Goal: Information Seeking & Learning: Find specific fact

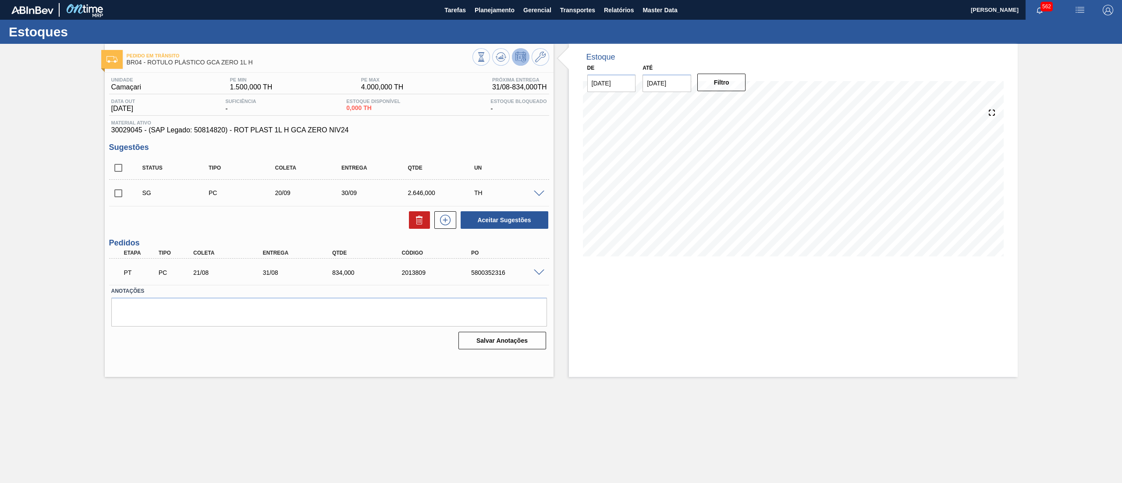
click at [386, 127] on span "30029045 - (SAP Legado: 50814820) - ROT PLAST 1L H GCA ZERO NIV24" at bounding box center [329, 130] width 436 height 8
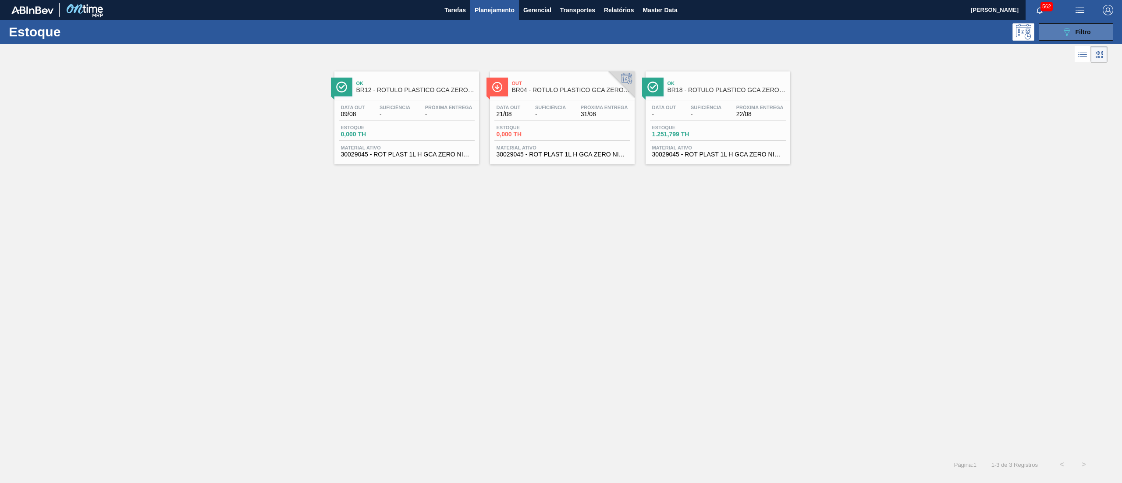
click at [1054, 28] on button "089F7B8B-B2A5-4AFE-B5C0-19BA573D28AC Filtro" at bounding box center [1076, 32] width 75 height 18
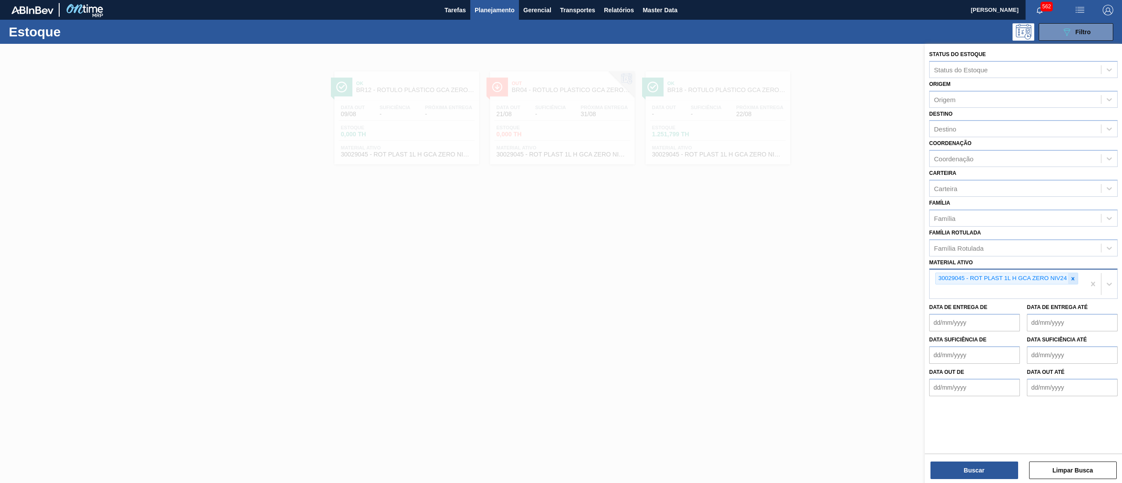
click at [1071, 276] on icon at bounding box center [1073, 279] width 6 height 6
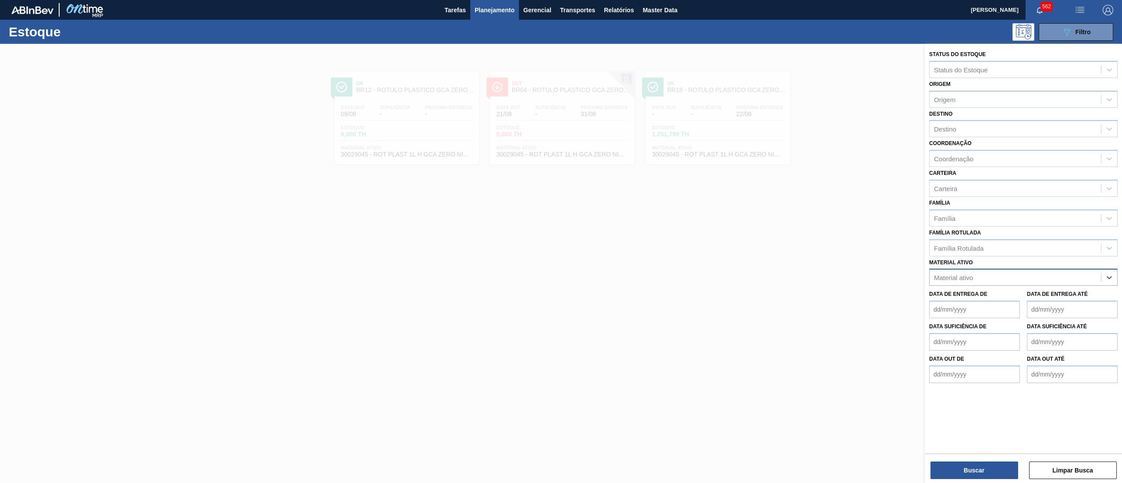
paste ativo "30034631"
type ativo "30034631"
click at [1056, 297] on div "30034631 - ROT PLAST 1 5L AH LIP LIMAO NF25" at bounding box center [1023, 299] width 189 height 16
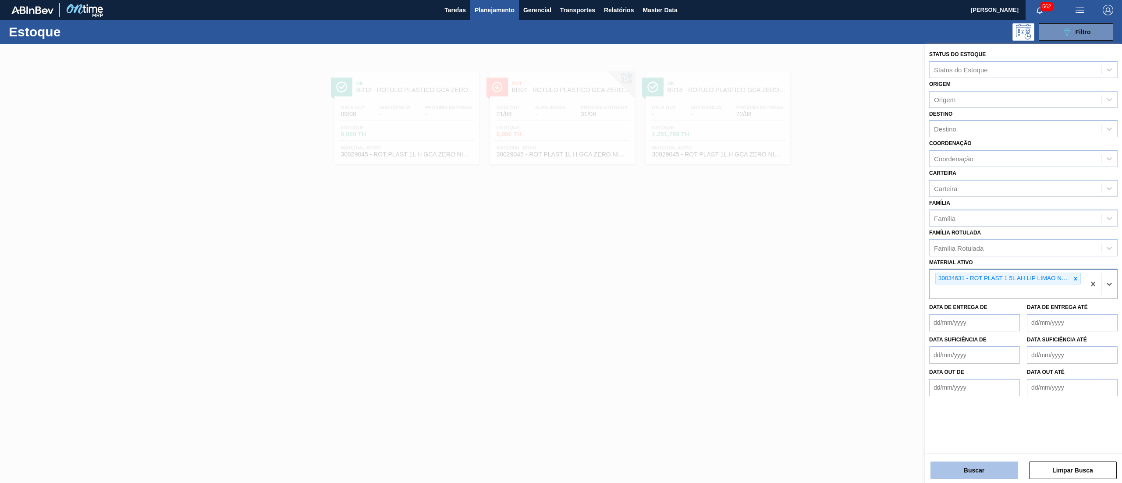
click at [980, 467] on button "Buscar" at bounding box center [975, 471] width 88 height 18
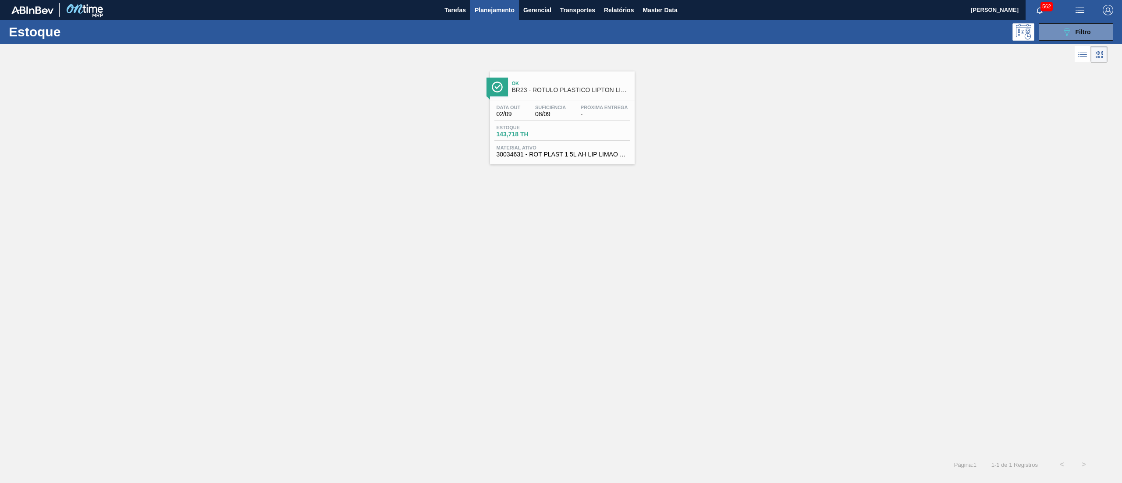
click at [572, 153] on span "30034631 - ROT PLAST 1 5L AH LIP LIMAO NF25" at bounding box center [563, 154] width 132 height 7
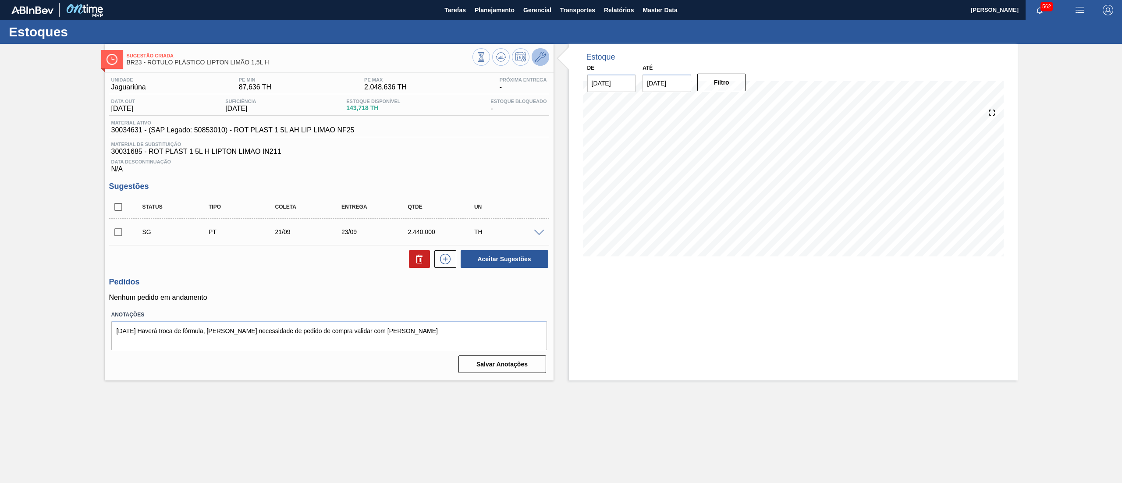
click at [540, 58] on icon at bounding box center [540, 57] width 11 height 11
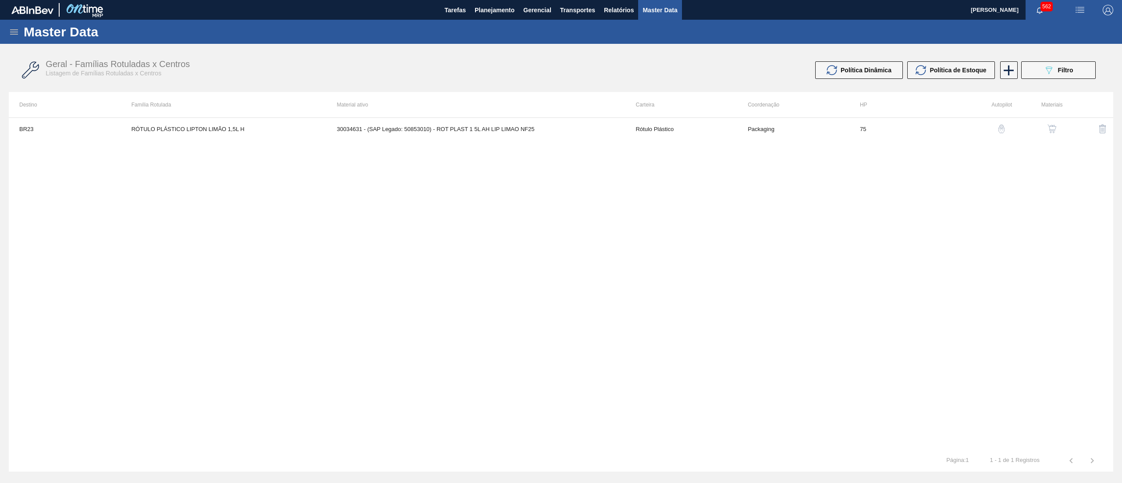
click at [1049, 137] on button "button" at bounding box center [1052, 128] width 21 height 21
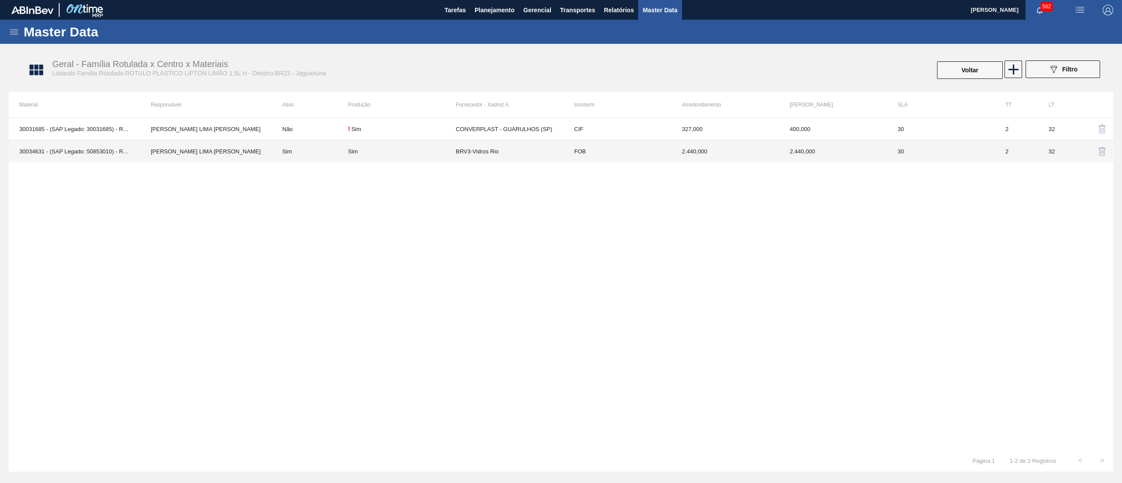
click at [535, 161] on td "BRV3-Vidros Rio" at bounding box center [510, 151] width 108 height 22
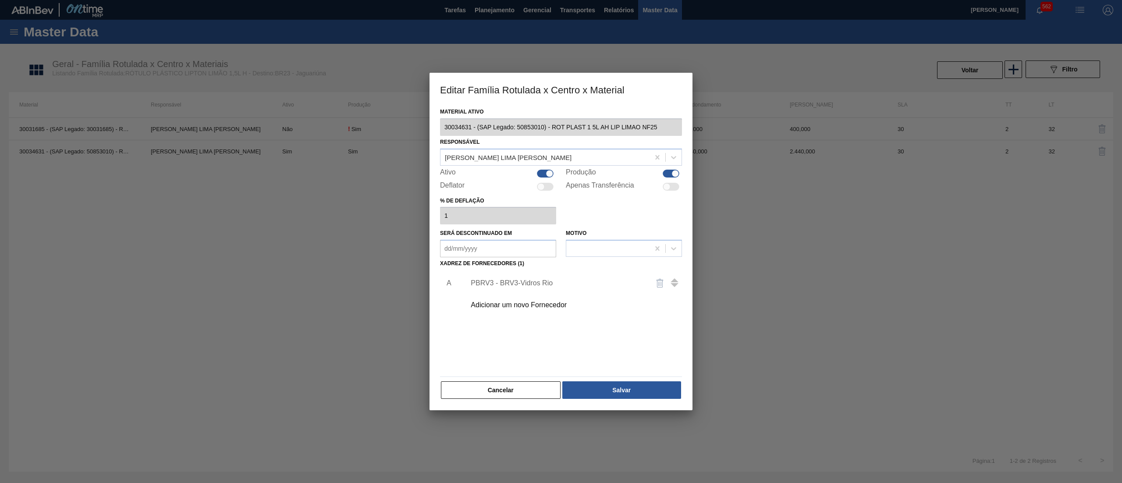
click at [520, 305] on div "Adicionar um novo Fornecedor" at bounding box center [557, 305] width 172 height 8
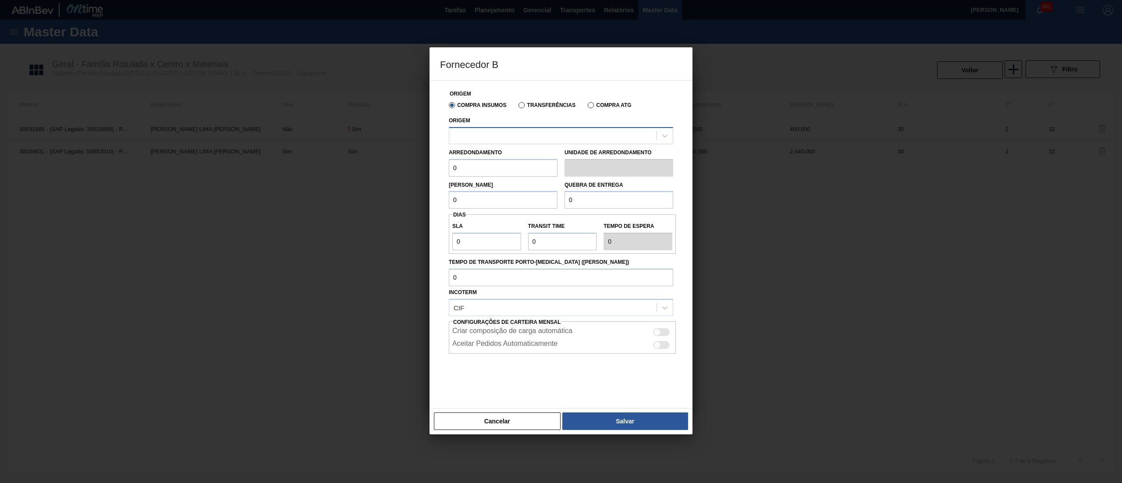
click at [500, 136] on div at bounding box center [552, 135] width 207 height 13
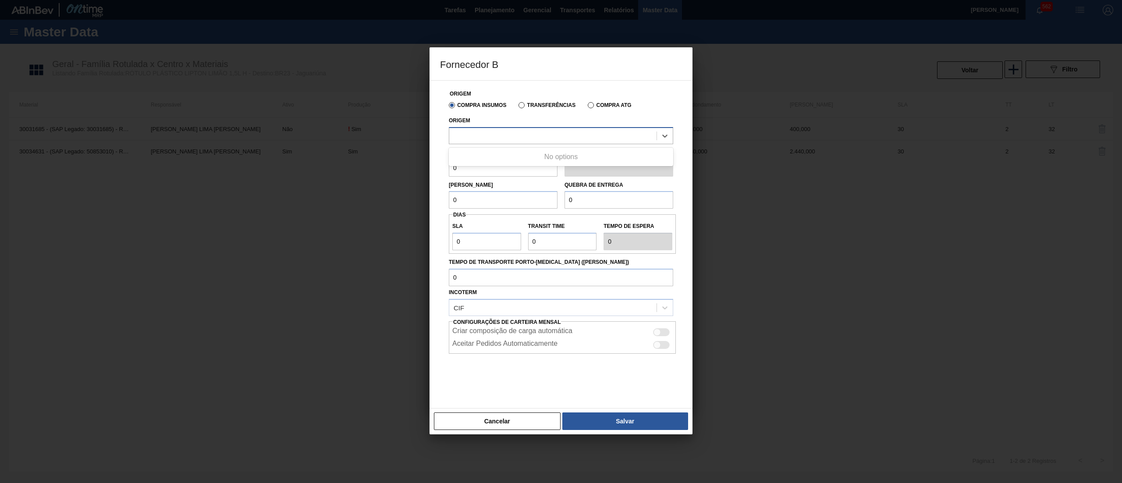
click at [500, 136] on div at bounding box center [552, 135] width 207 height 13
click at [516, 423] on button "Cancelar" at bounding box center [497, 422] width 127 height 18
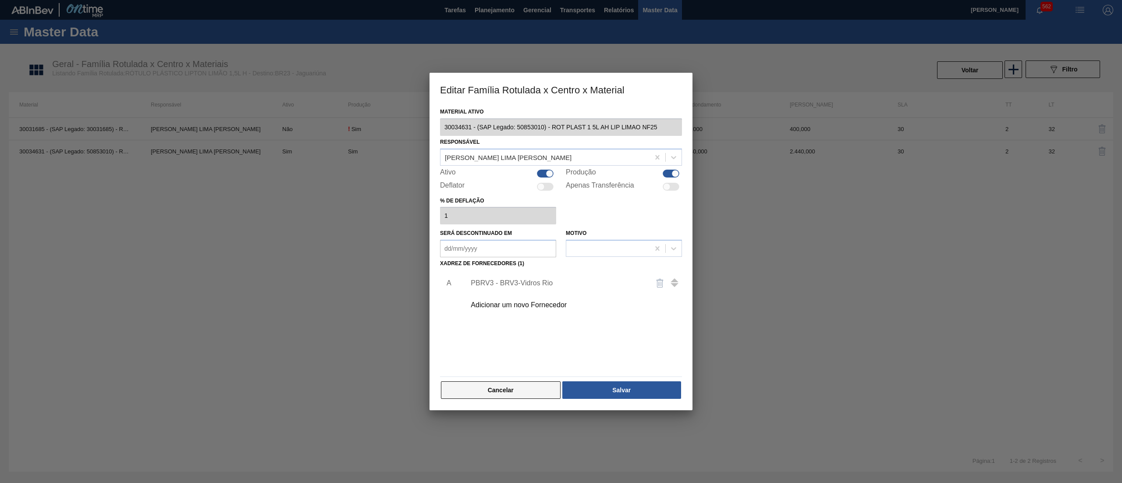
click at [511, 398] on button "Cancelar" at bounding box center [501, 390] width 120 height 18
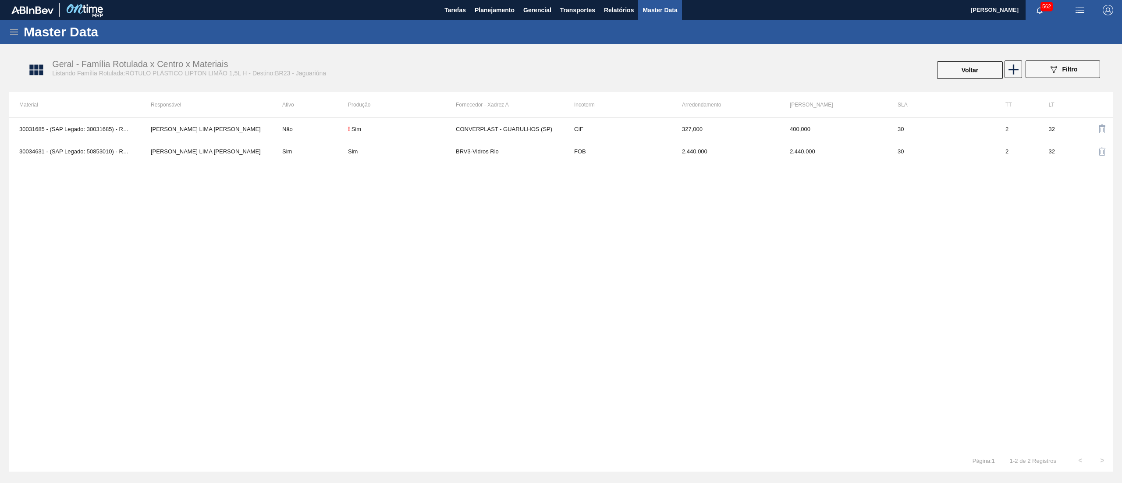
click at [7, 28] on div "Master Data" at bounding box center [561, 32] width 1122 height 24
click at [12, 29] on icon at bounding box center [14, 31] width 8 height 5
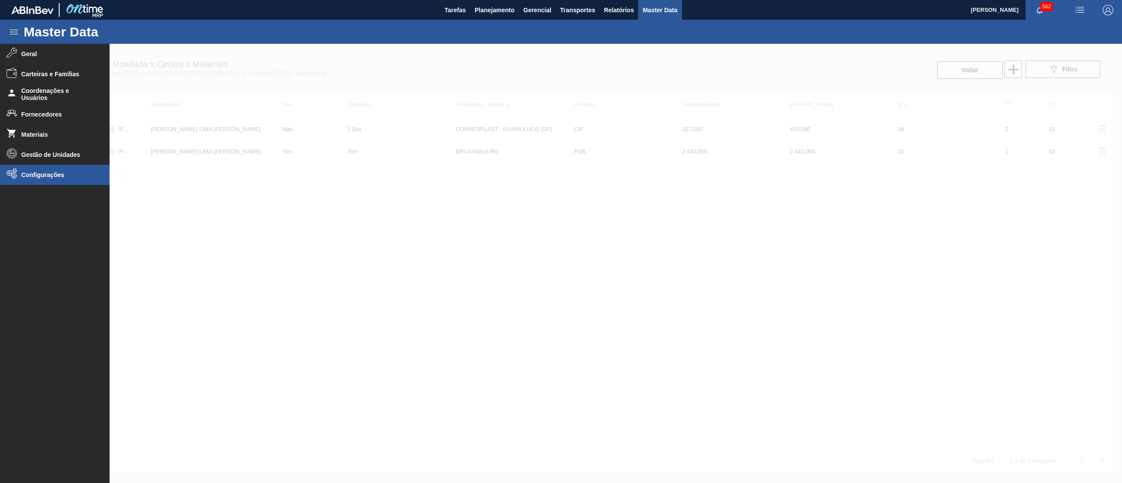
click at [44, 172] on span "Configurações" at bounding box center [57, 174] width 72 height 7
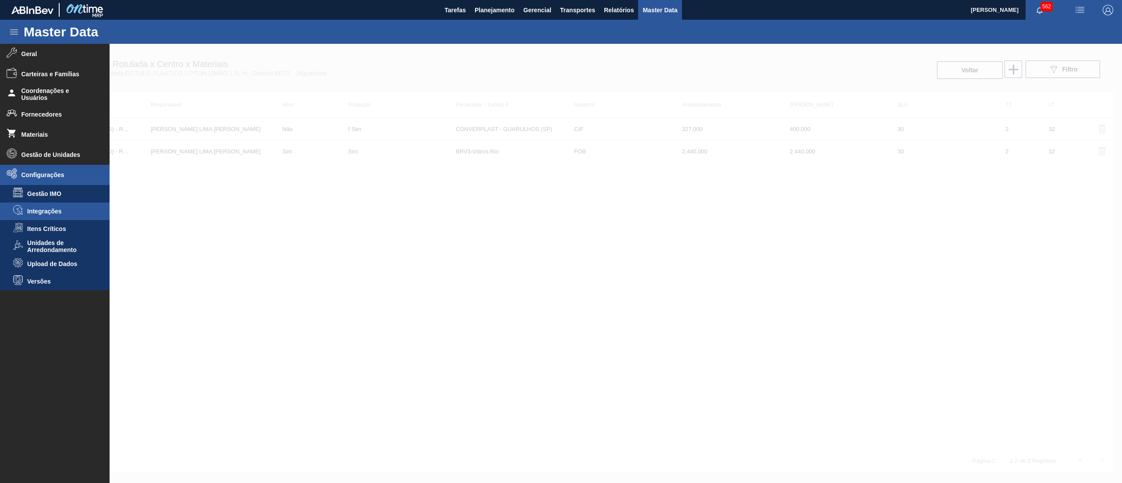
click at [40, 205] on li "Integrações" at bounding box center [55, 212] width 110 height 18
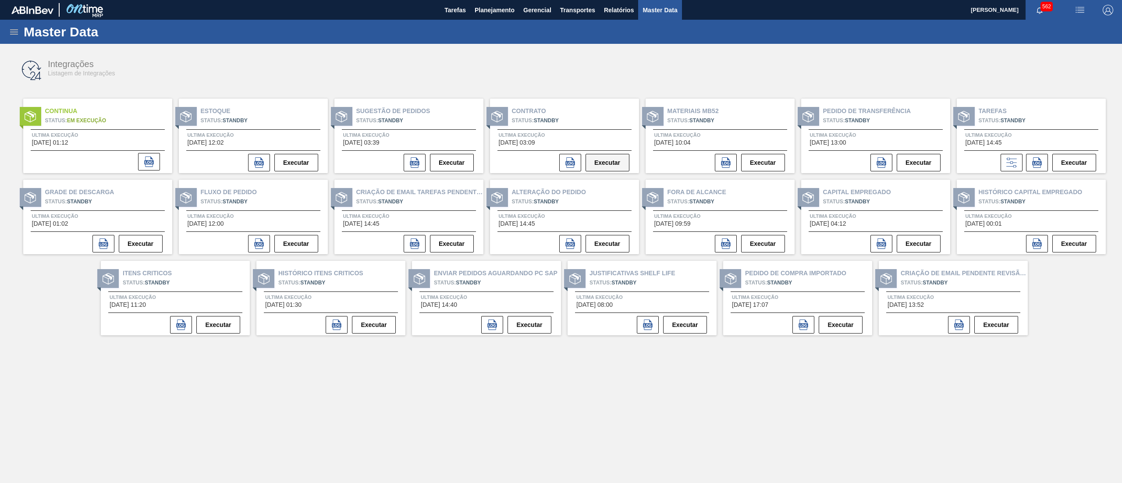
click at [600, 159] on button "Executar" at bounding box center [608, 163] width 44 height 18
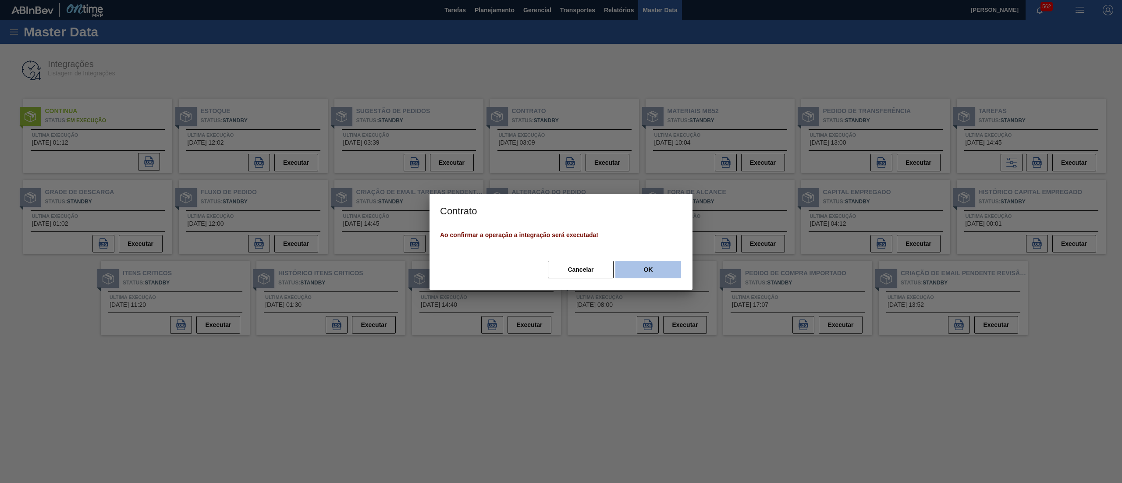
click at [639, 263] on button "OK" at bounding box center [649, 270] width 66 height 18
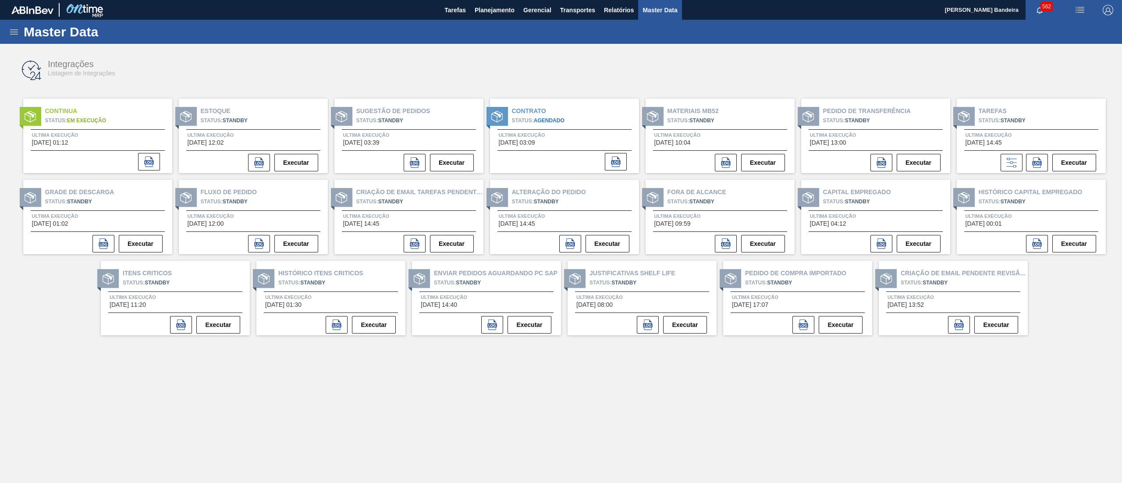
click at [15, 36] on icon at bounding box center [14, 32] width 11 height 11
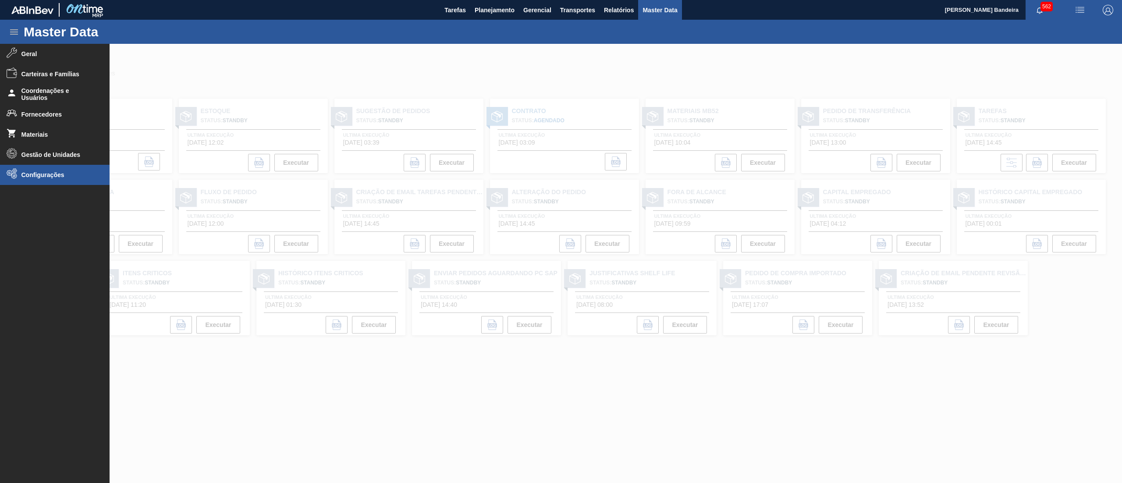
click at [30, 166] on li "Configurações" at bounding box center [55, 175] width 110 height 20
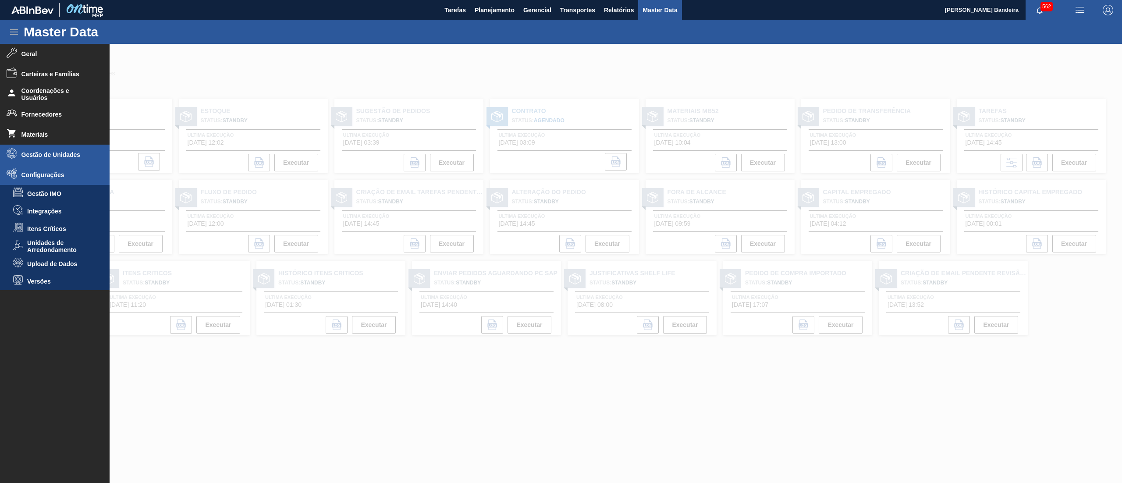
click at [43, 152] on span "Gestão de Unidades" at bounding box center [57, 154] width 72 height 7
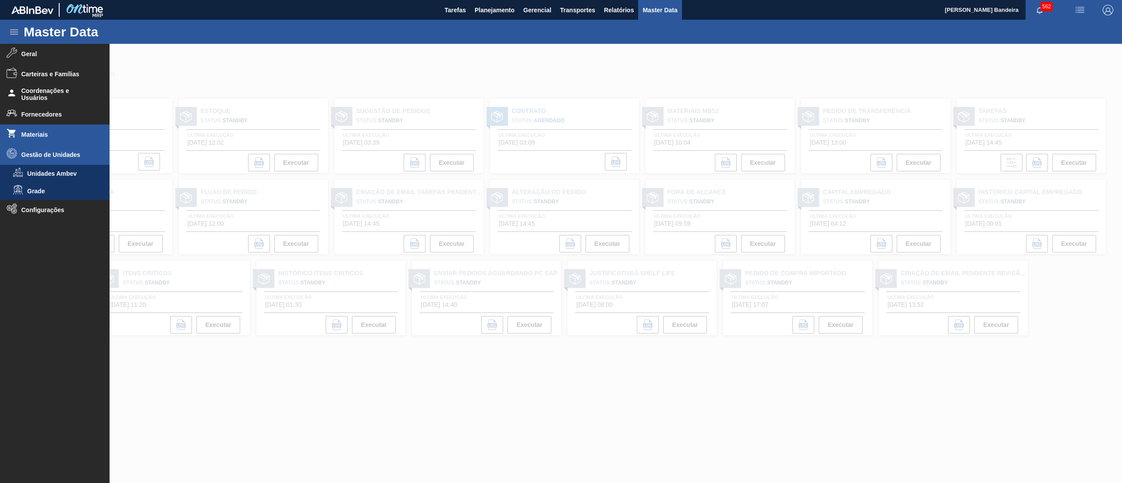
click at [43, 132] on span "Materiais" at bounding box center [57, 134] width 72 height 7
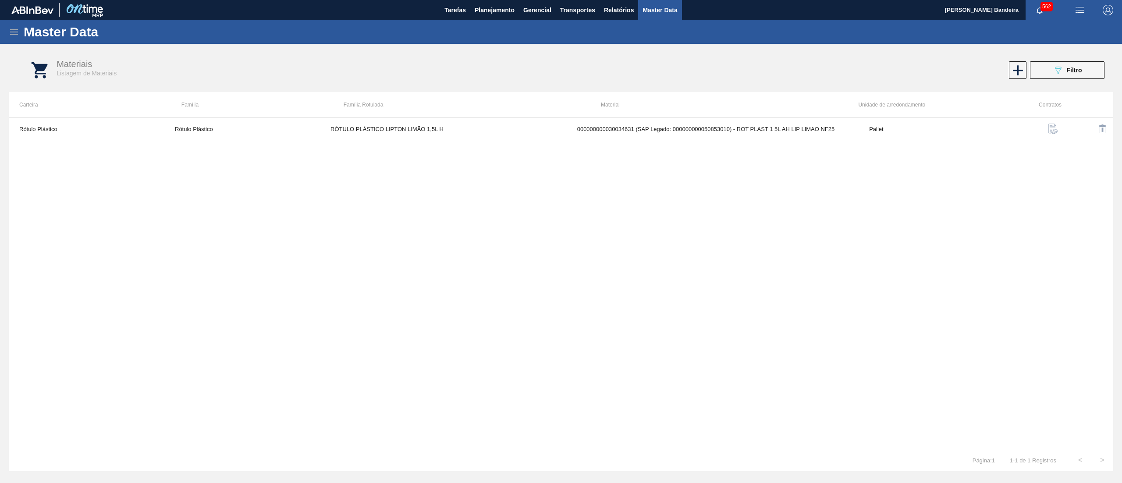
click at [14, 31] on icon at bounding box center [14, 32] width 11 height 11
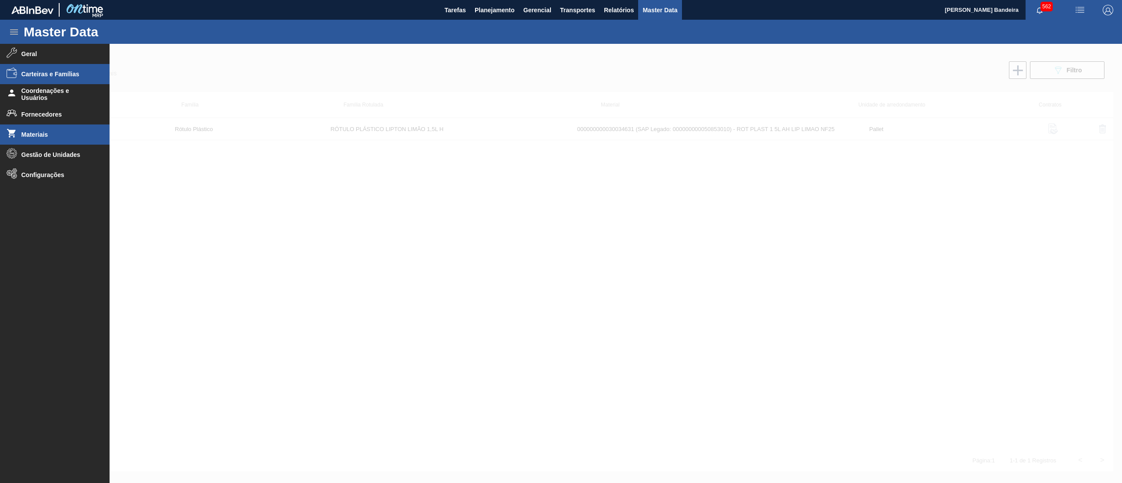
click at [32, 75] on span "Carteiras e Famílias" at bounding box center [57, 74] width 72 height 7
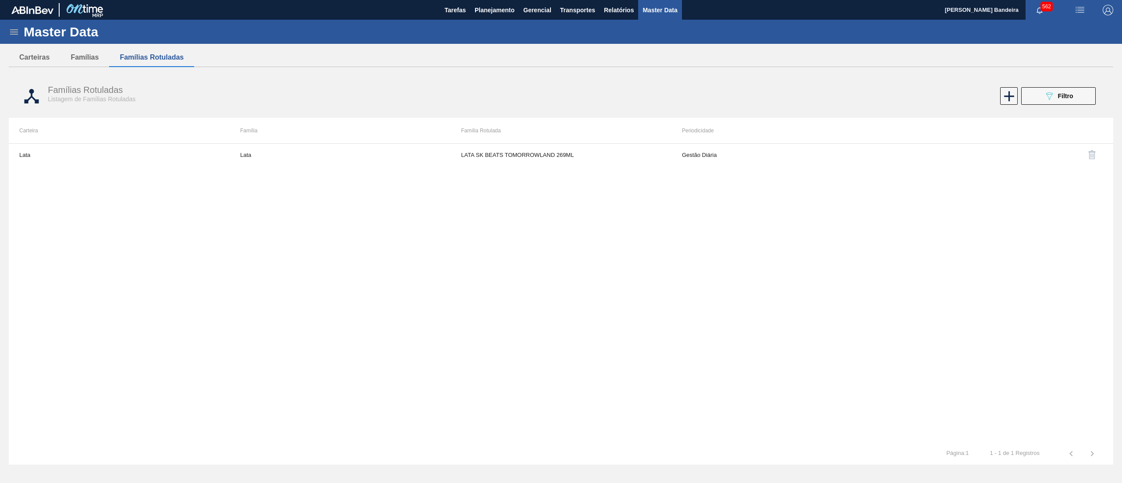
click at [13, 32] on icon at bounding box center [14, 31] width 8 height 5
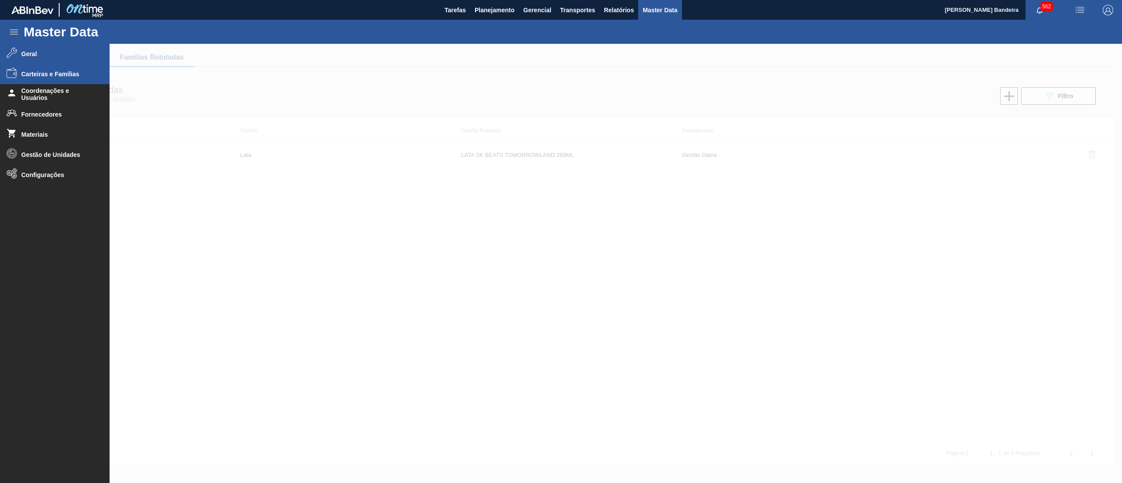
click at [32, 57] on li "Geral" at bounding box center [55, 54] width 110 height 20
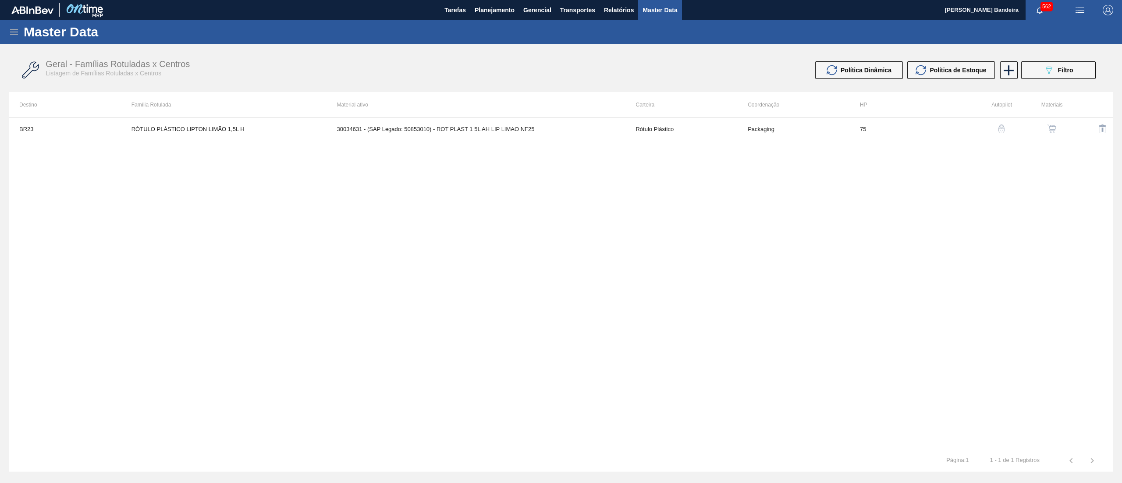
click at [13, 32] on icon at bounding box center [14, 31] width 8 height 5
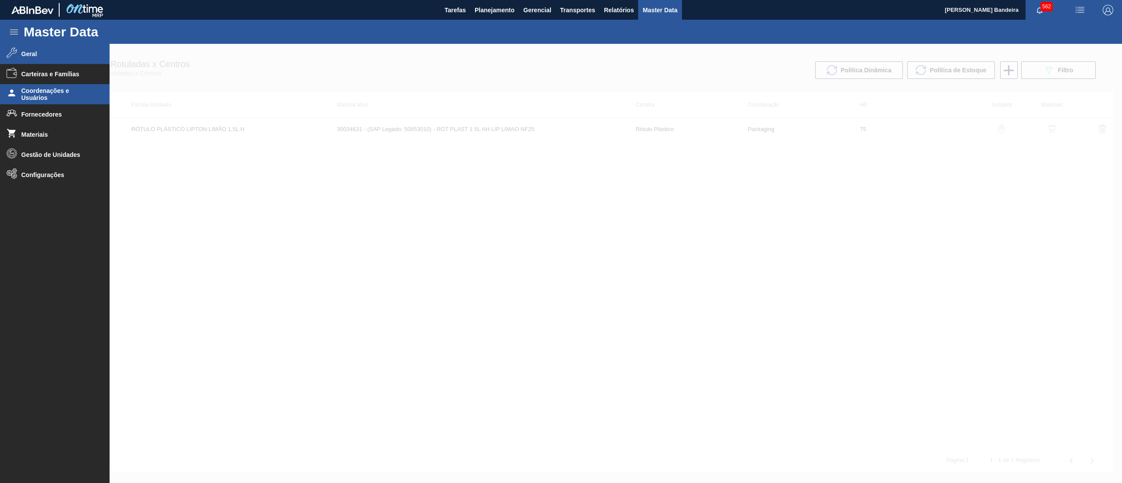
click at [53, 97] on span "Coordenações e Usuários" at bounding box center [57, 94] width 72 height 14
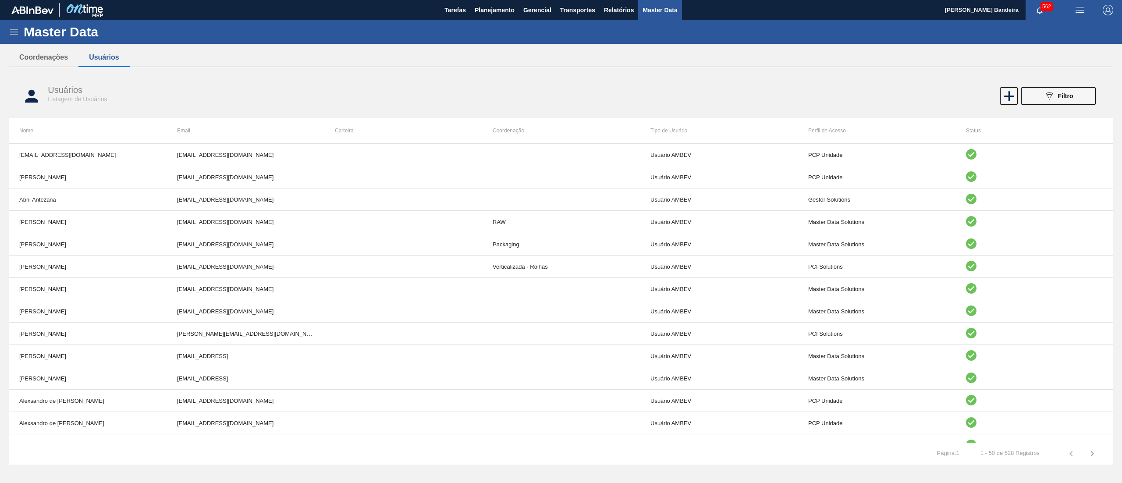
click at [17, 27] on icon at bounding box center [14, 32] width 11 height 11
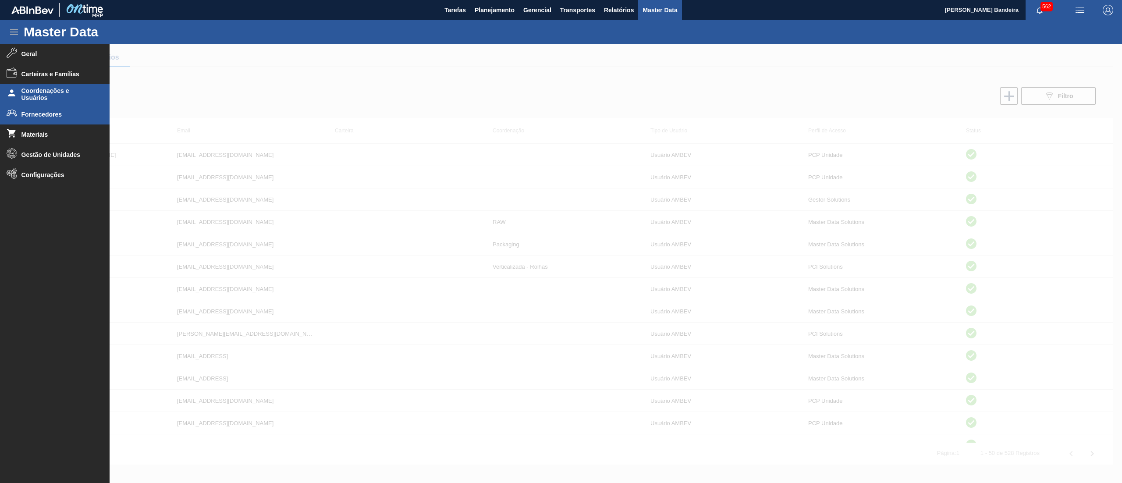
click at [31, 108] on li "Fornecedores" at bounding box center [55, 114] width 110 height 20
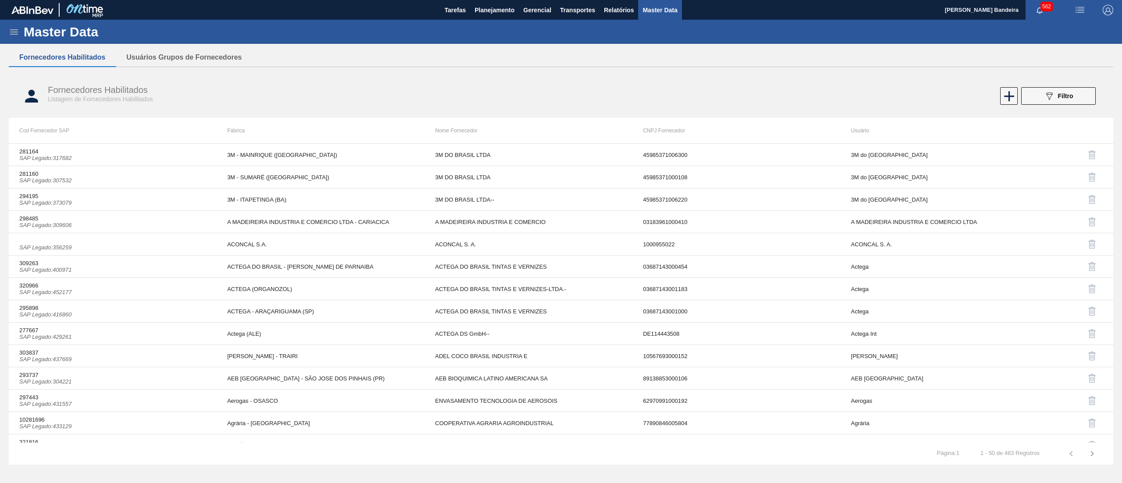
click at [14, 27] on icon at bounding box center [14, 32] width 11 height 11
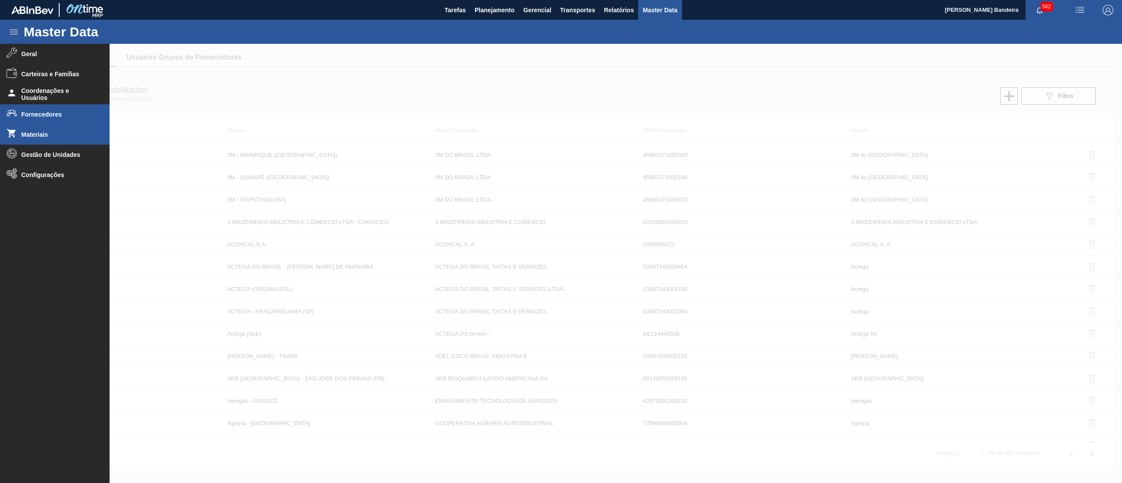
click at [49, 132] on span "Materiais" at bounding box center [57, 134] width 72 height 7
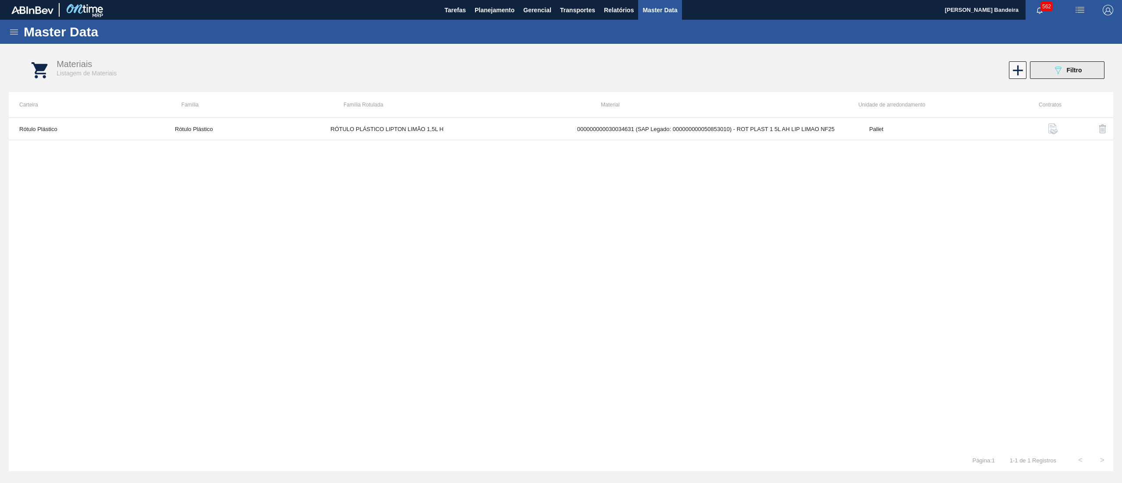
click at [1060, 78] on button "089F7B8B-B2A5-4AFE-B5C0-19BA573D28AC Filtro" at bounding box center [1067, 70] width 75 height 18
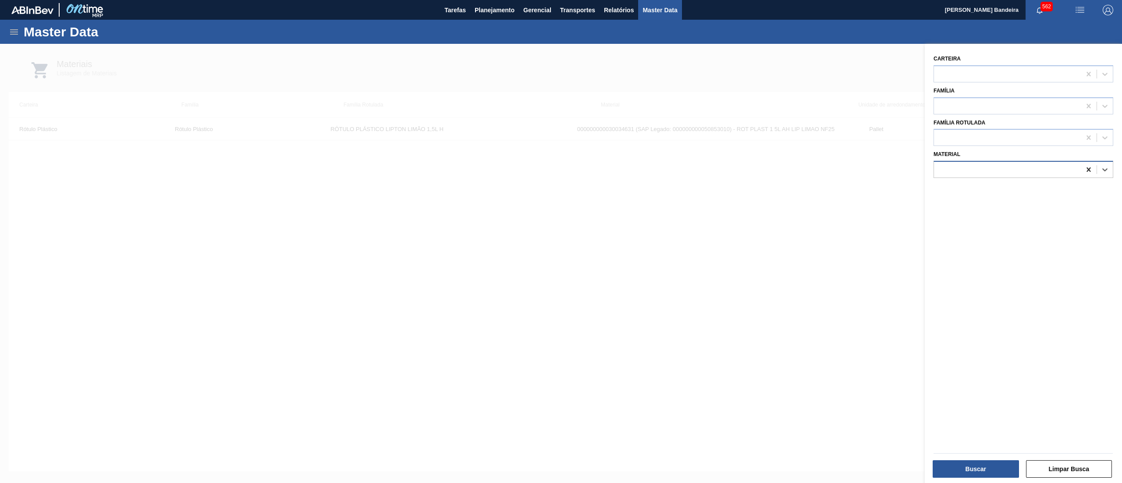
click at [1081, 173] on div at bounding box center [1089, 170] width 16 height 16
paste input "30034631"
type input "30034631"
click at [1050, 191] on div "000000000030034631 (SAP Legado: 000000000050853010) - ROT PLAST 1 5L AH LIP LIM…" at bounding box center [1024, 191] width 180 height 16
click at [950, 472] on button "Buscar" at bounding box center [976, 469] width 86 height 18
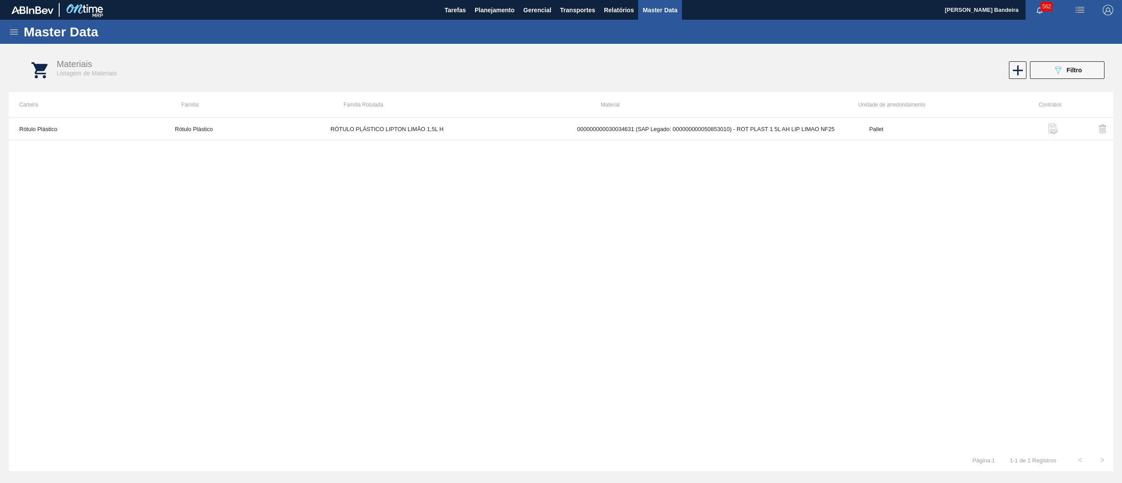
click at [1055, 126] on img "button" at bounding box center [1053, 129] width 11 height 11
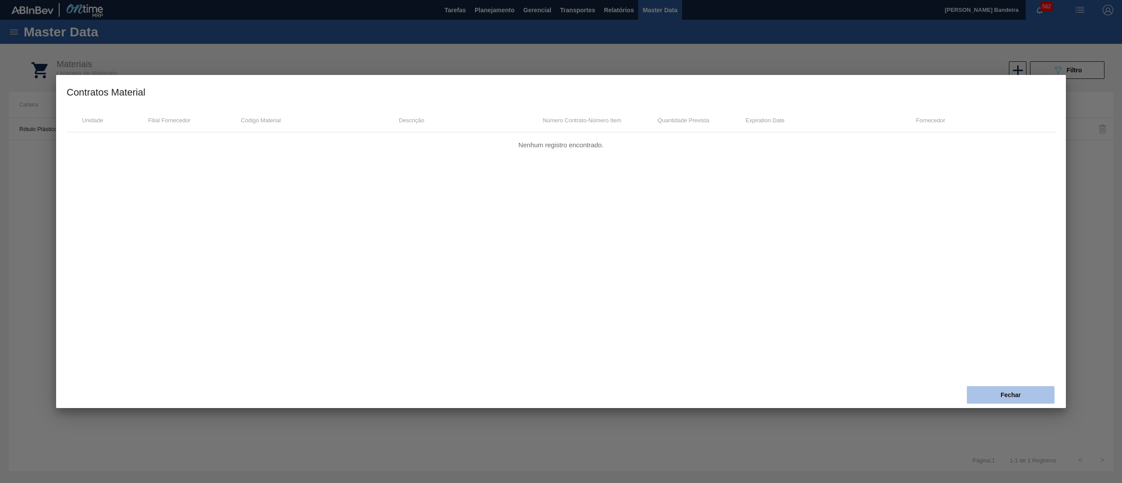
click at [1015, 395] on button "Fechar" at bounding box center [1011, 395] width 88 height 18
